Goal: Information Seeking & Learning: Learn about a topic

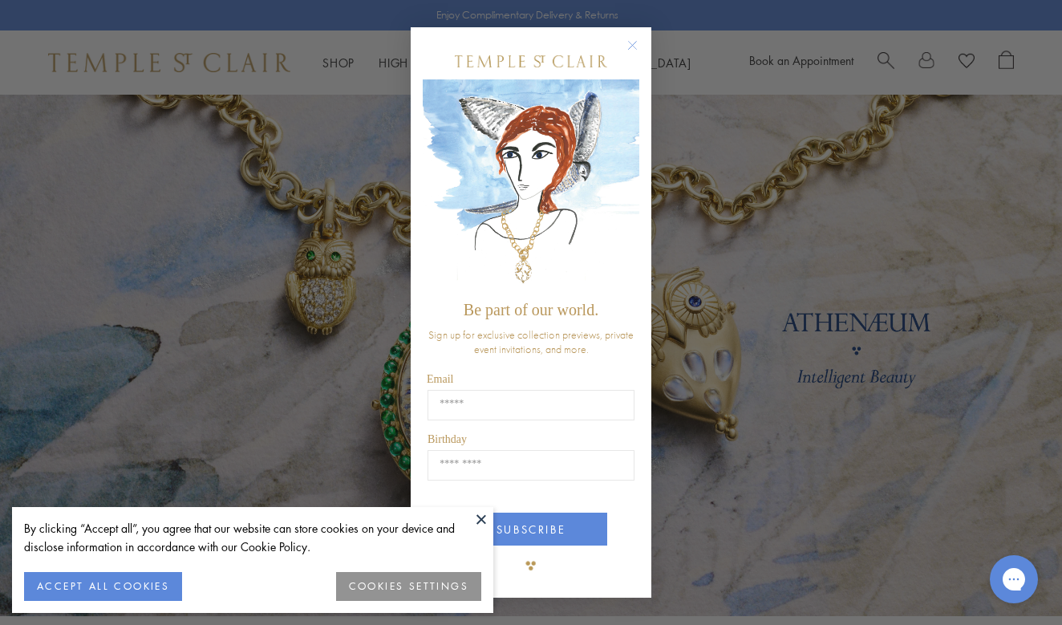
click at [631, 46] on circle "Close dialog" at bounding box center [632, 44] width 19 height 19
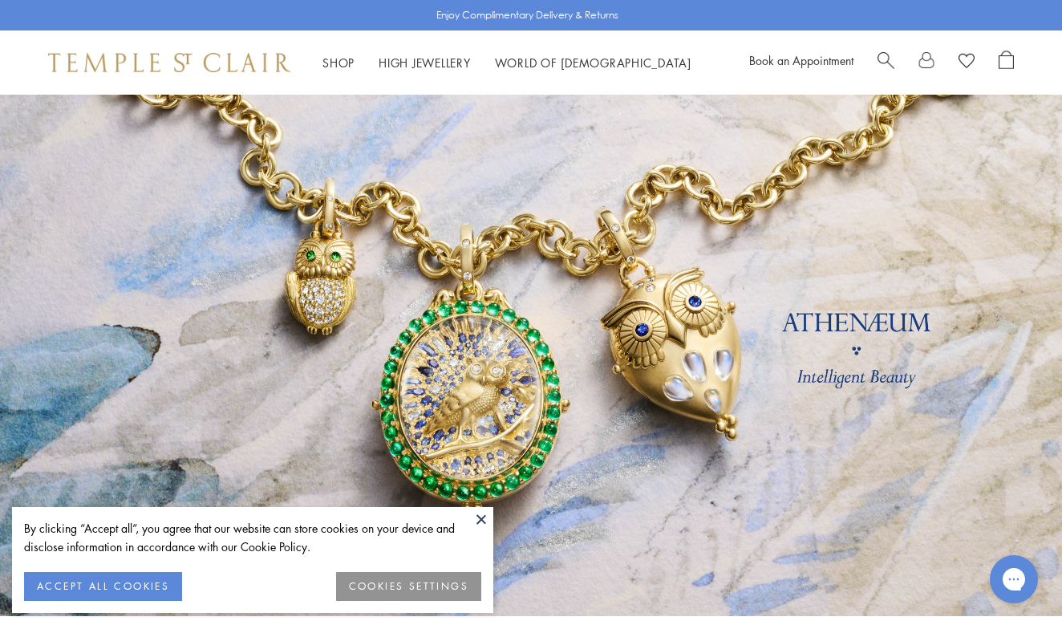
click at [487, 516] on button at bounding box center [481, 519] width 24 height 24
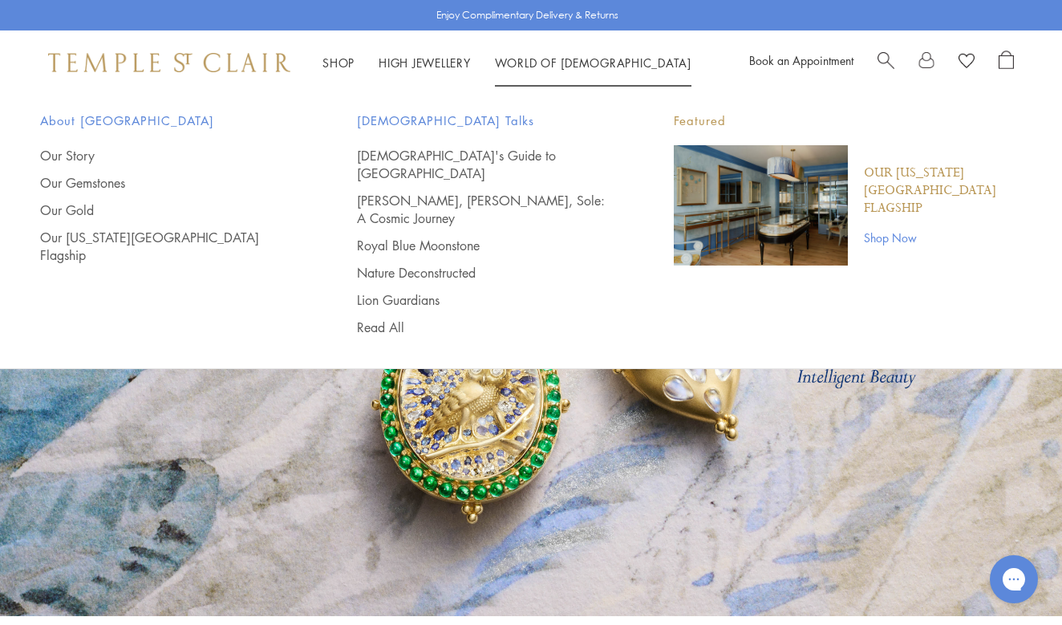
click at [554, 63] on link "World of Temple World of Temple" at bounding box center [593, 63] width 197 height 16
click at [90, 154] on link "Our Story" at bounding box center [166, 156] width 253 height 18
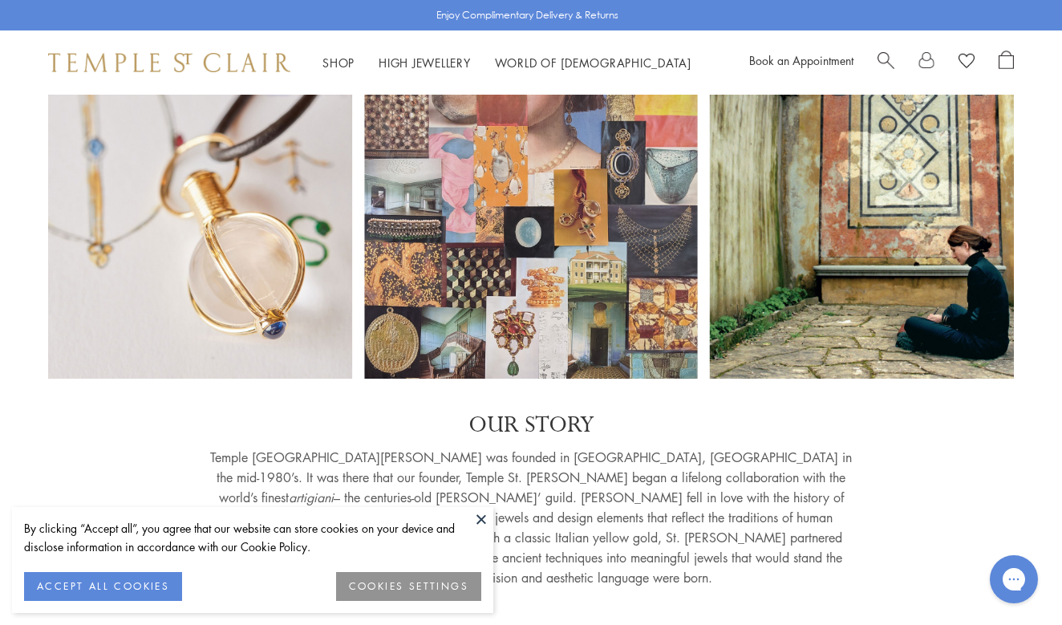
scroll to position [102, 0]
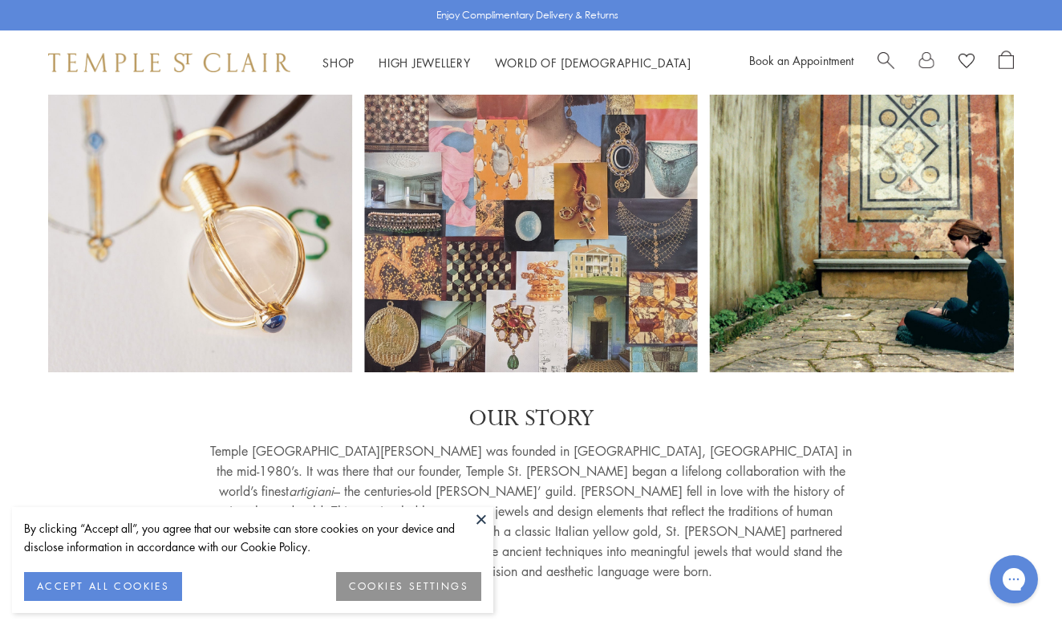
click at [144, 588] on button "ACCEPT ALL COOKIES" at bounding box center [103, 586] width 158 height 29
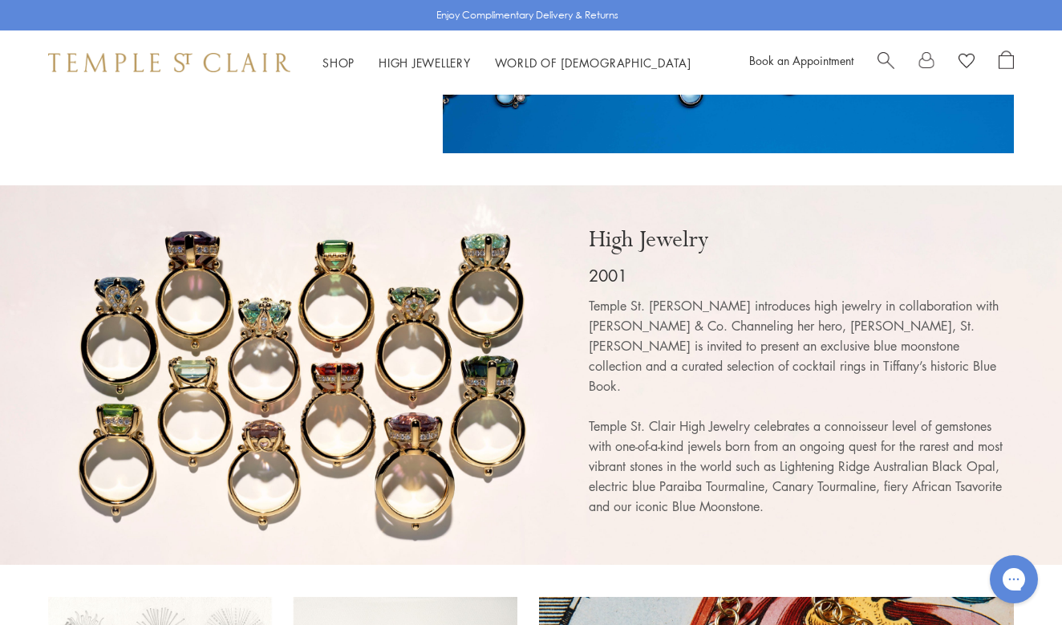
scroll to position [3055, 0]
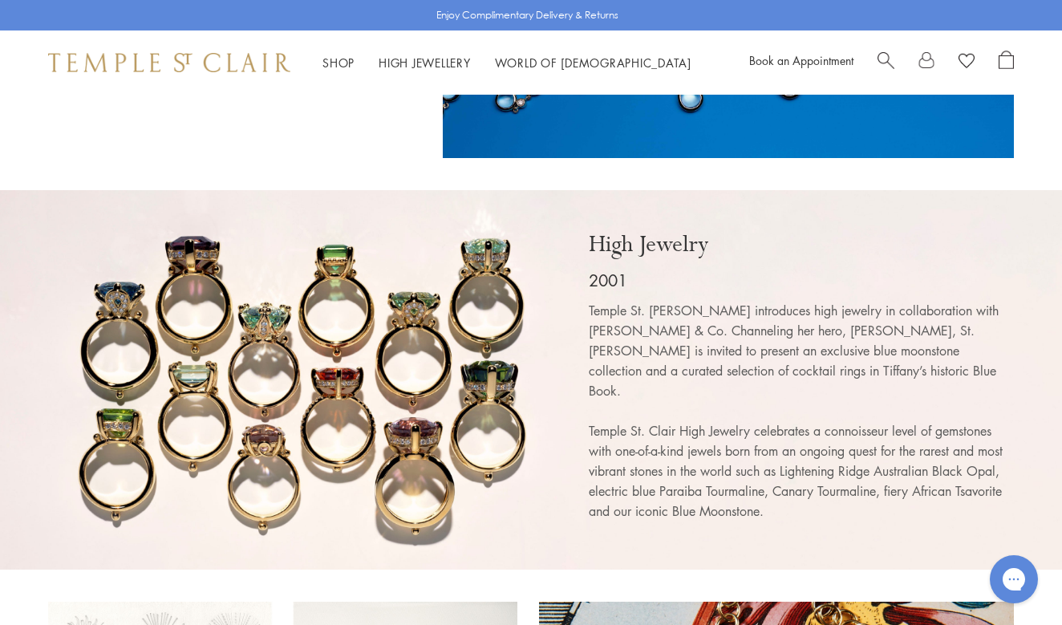
click at [330, 218] on link at bounding box center [531, 379] width 1062 height 379
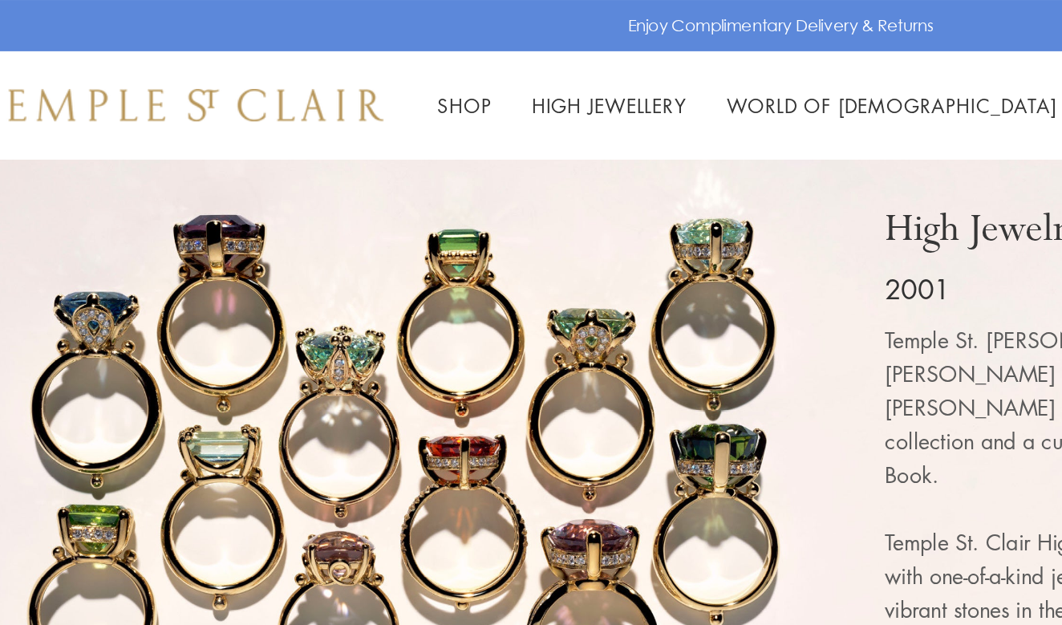
scroll to position [2877, 0]
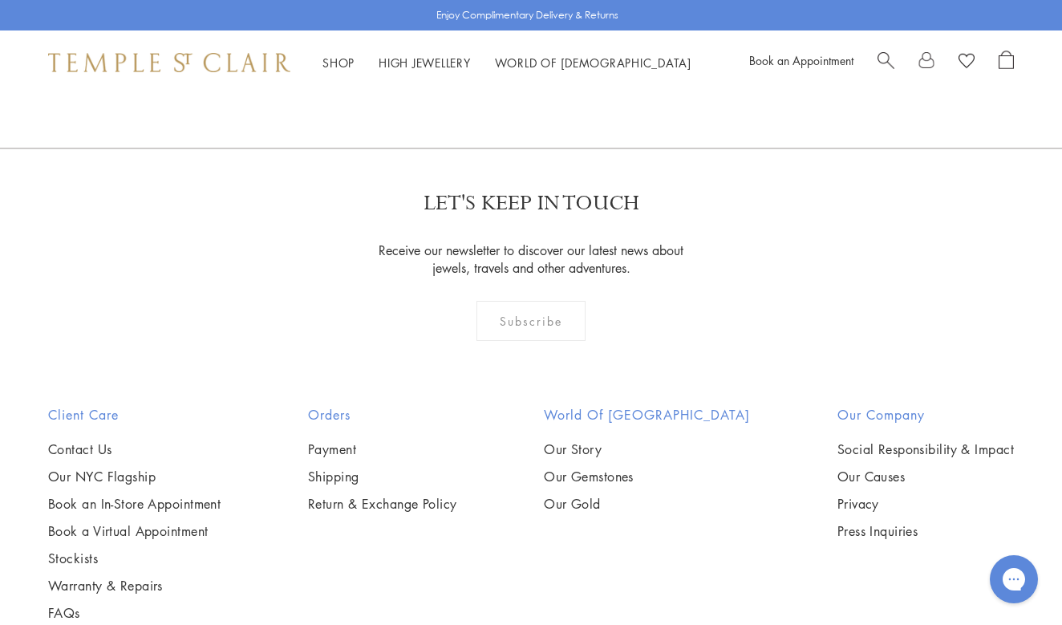
scroll to position [1385, 0]
